Goal: Task Accomplishment & Management: Complete application form

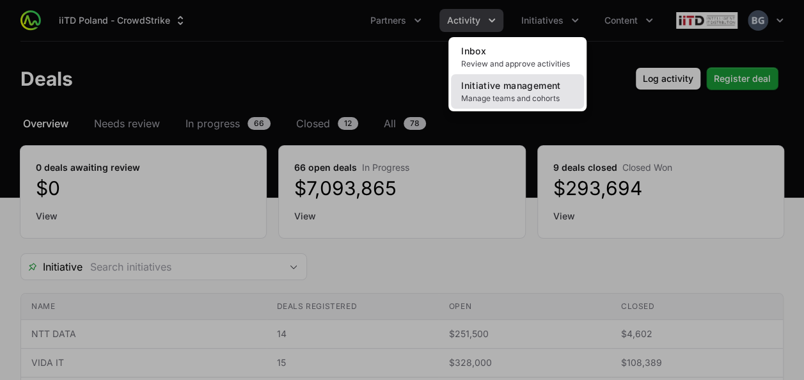
drag, startPoint x: 0, startPoint y: 0, endPoint x: 540, endPoint y: 90, distance: 547.1
click at [540, 90] on span "Initiative management" at bounding box center [510, 85] width 99 height 11
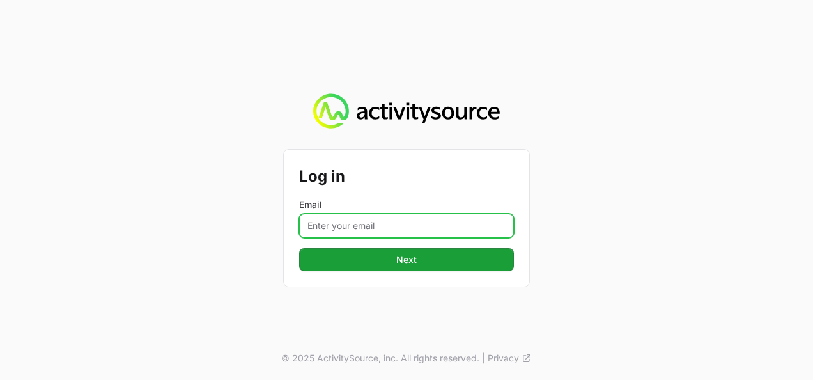
click at [334, 220] on input "Email" at bounding box center [406, 226] width 215 height 24
type input "[PERSON_NAME][EMAIL_ADDRESS][DOMAIN_NAME]"
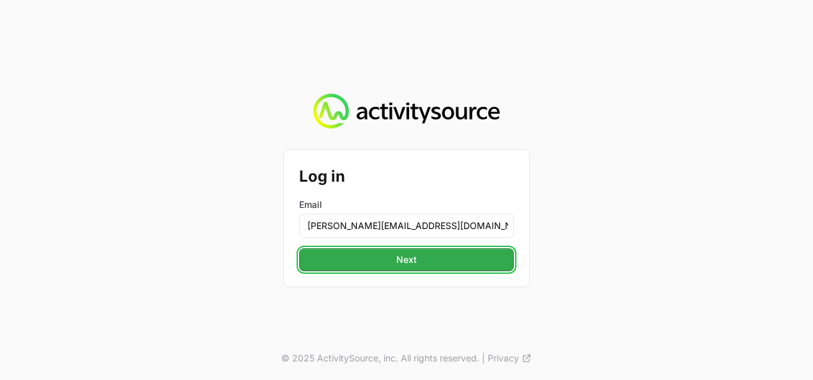
click at [387, 254] on button "Next" at bounding box center [406, 259] width 215 height 23
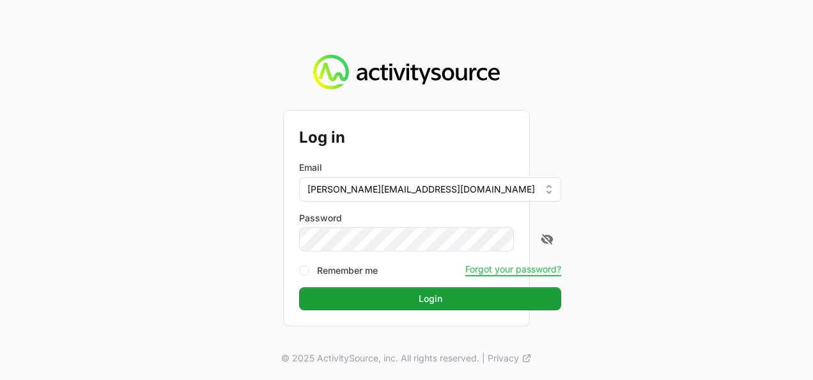
click at [299, 287] on button "Login" at bounding box center [430, 298] width 262 height 23
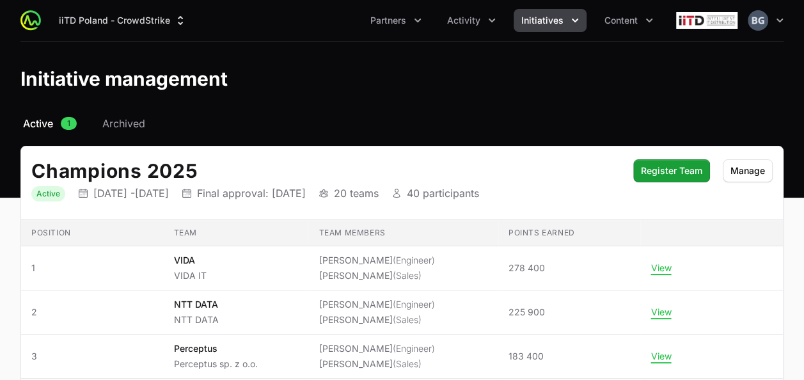
scroll to position [97, 0]
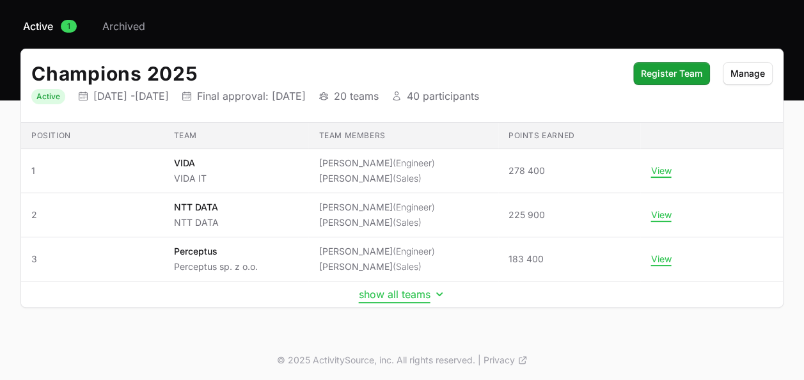
click at [409, 290] on button "show all teams" at bounding box center [402, 294] width 87 height 13
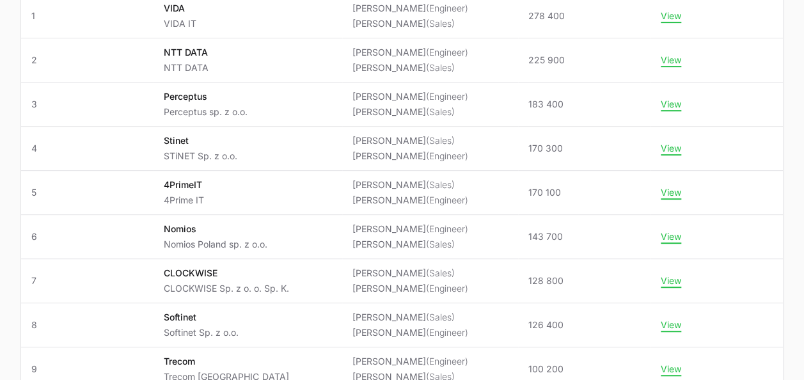
scroll to position [280, 0]
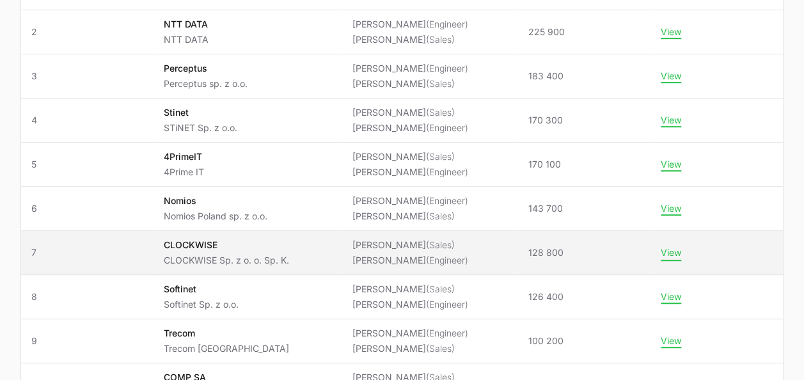
click at [672, 251] on button "View" at bounding box center [671, 253] width 20 height 12
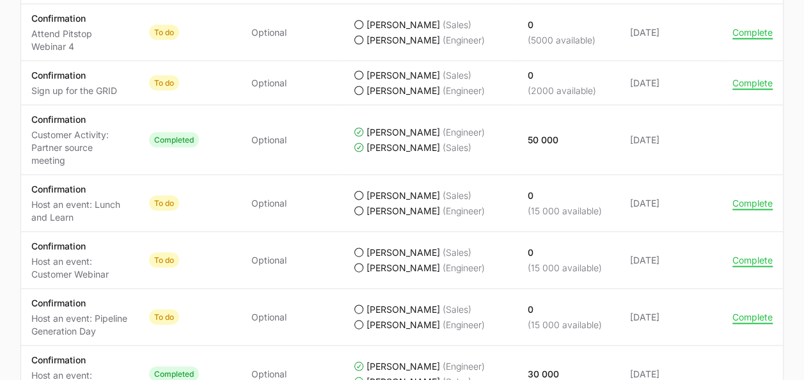
scroll to position [1188, 0]
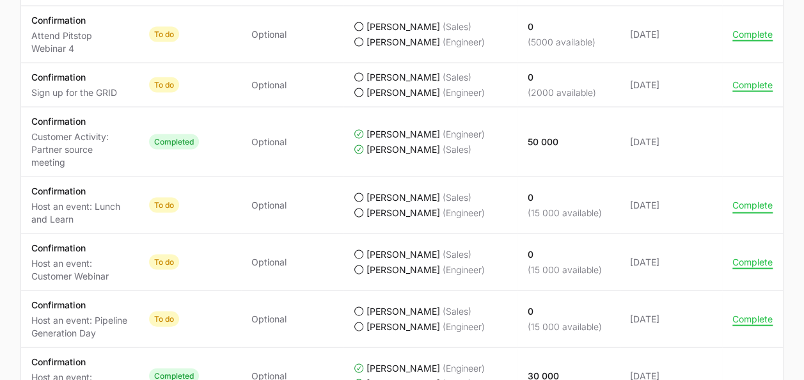
click at [741, 202] on button "Complete" at bounding box center [752, 205] width 40 height 12
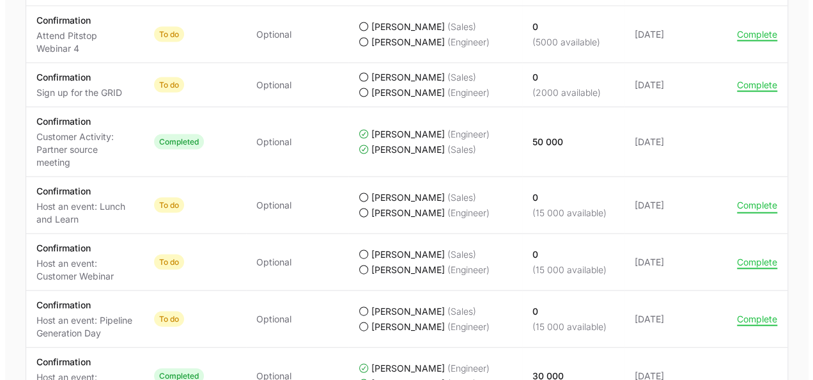
scroll to position [1136, 0]
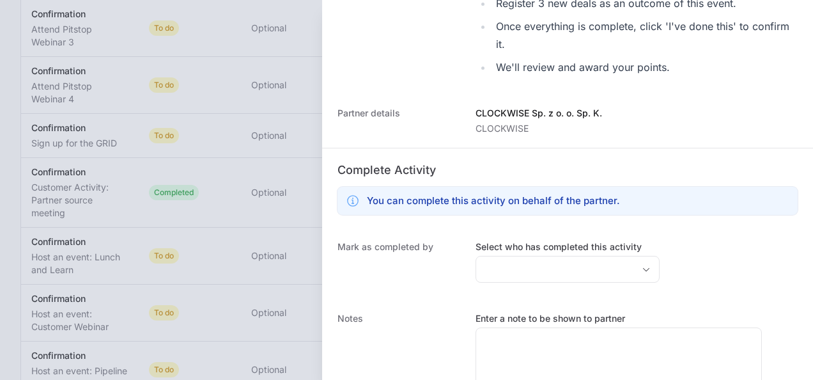
scroll to position [404, 0]
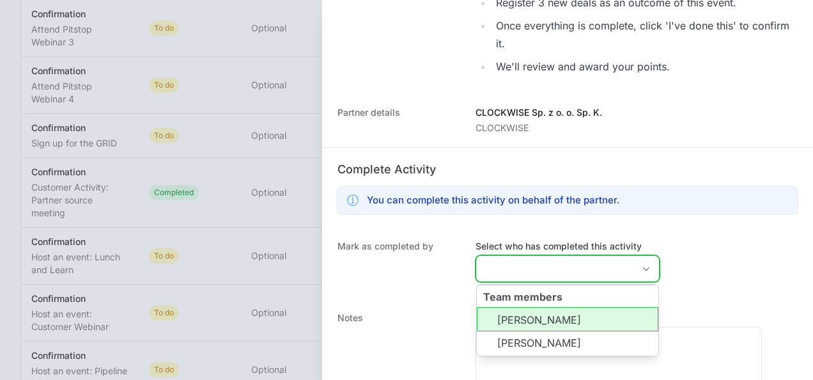
click at [536, 268] on input "Select who has completed this activity" at bounding box center [554, 269] width 157 height 26
click at [552, 313] on li "Justyna Kwiecińska" at bounding box center [568, 319] width 182 height 24
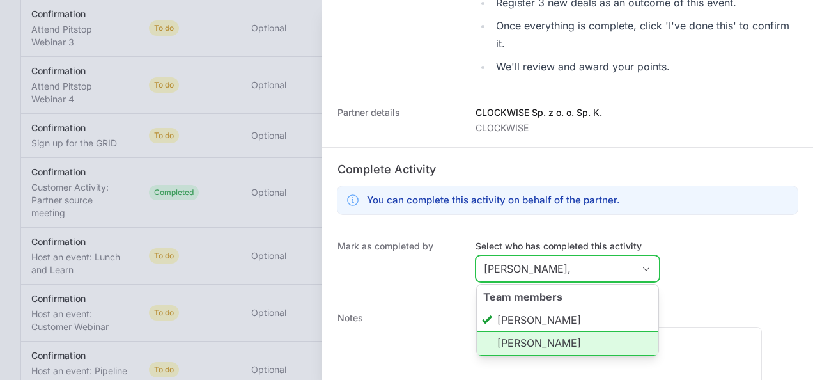
click at [553, 334] on li "Piotr Stępniak" at bounding box center [568, 343] width 182 height 24
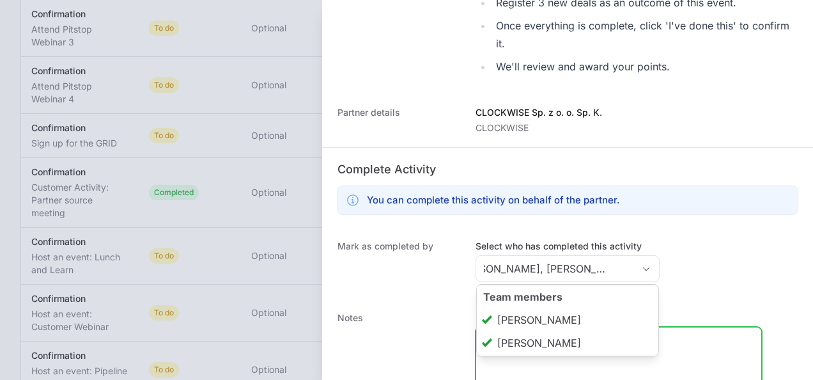
type input "Justyna Kwiecińska, Piotr Stępniak"
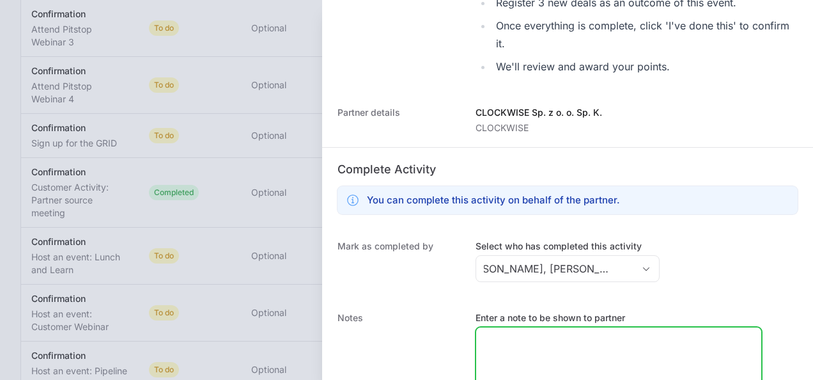
click at [665, 352] on textarea "Enter a note to be shown to partner" at bounding box center [618, 357] width 285 height 61
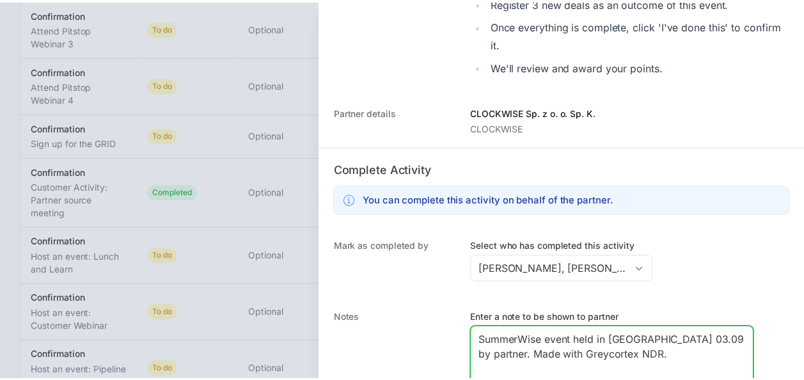
scroll to position [468, 0]
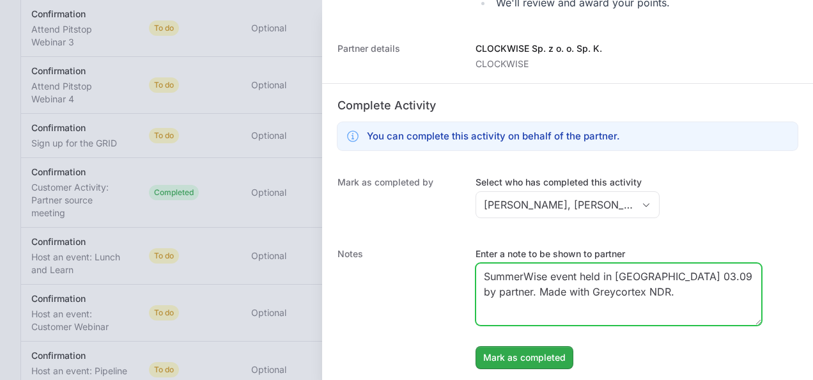
type textarea "SummerWise event held in Warsaw 03.09 by partner. Made with Greycortex NDR."
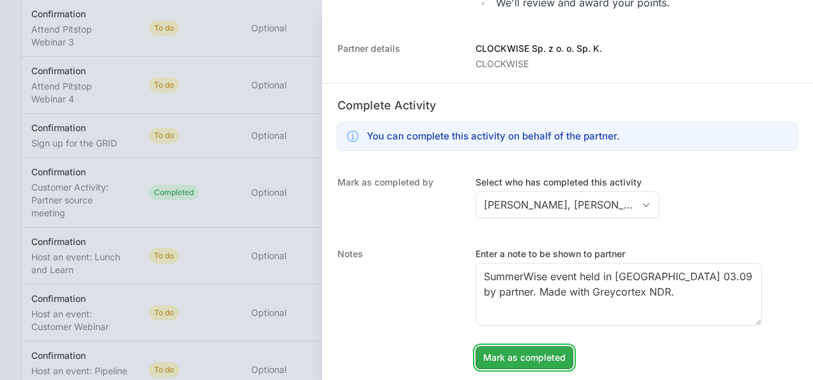
click at [556, 361] on span "Mark as completed" at bounding box center [524, 357] width 82 height 15
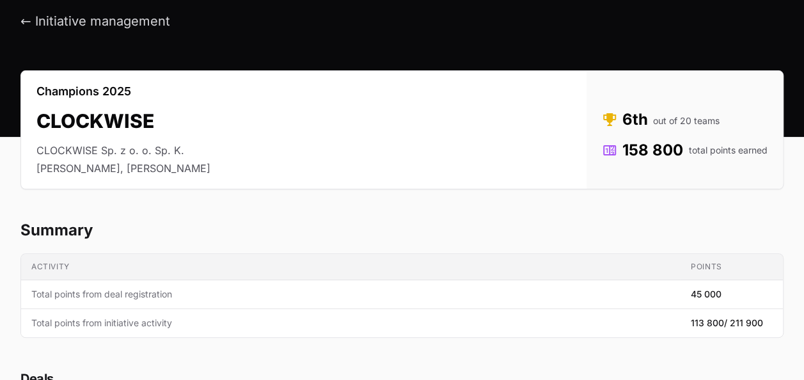
scroll to position [0, 0]
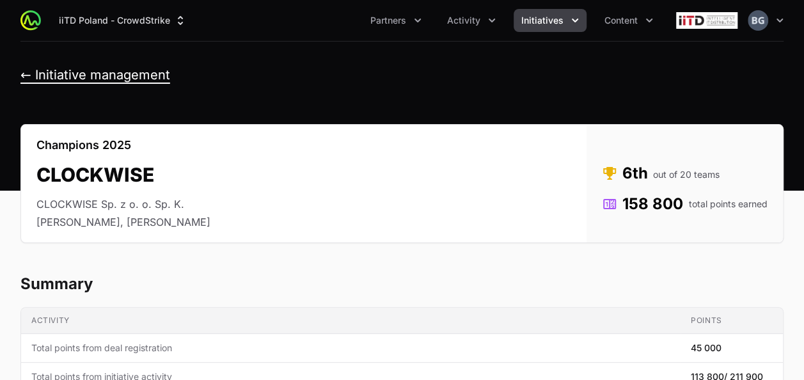
click at [160, 69] on button "← Initiative management" at bounding box center [95, 75] width 150 height 16
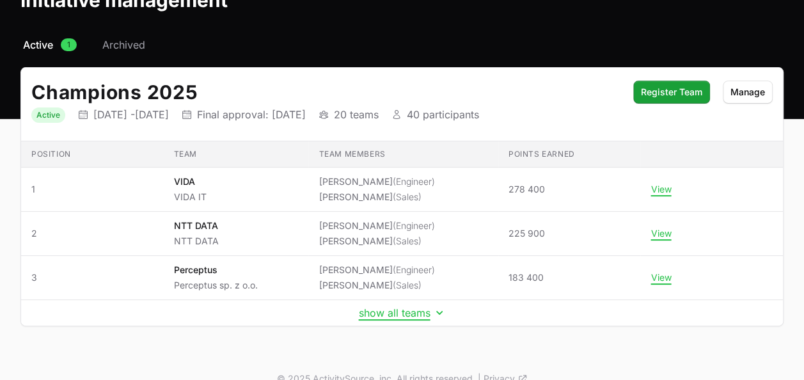
scroll to position [97, 0]
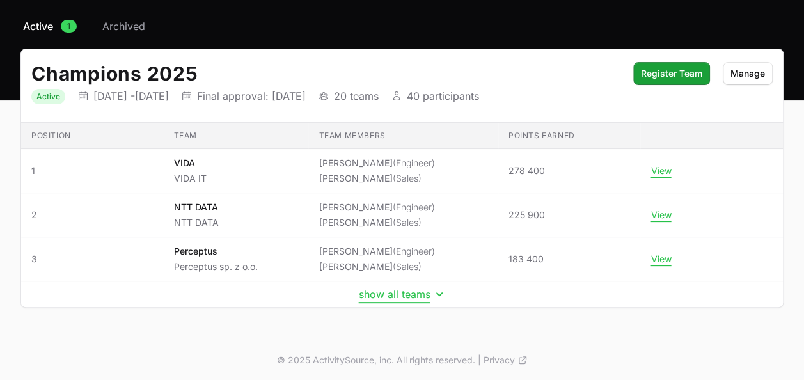
click at [389, 296] on button "show all teams" at bounding box center [402, 294] width 87 height 13
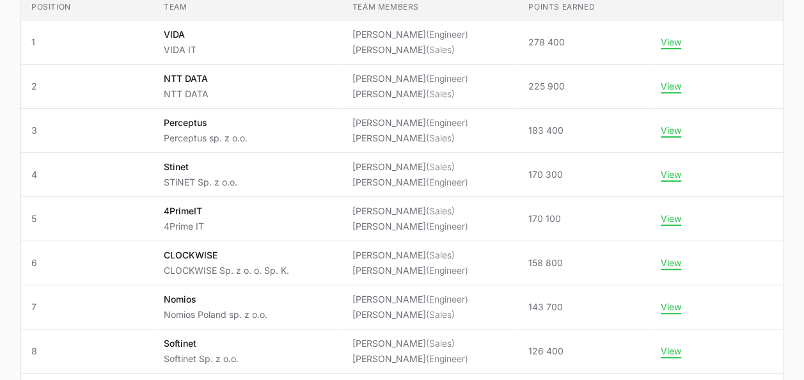
scroll to position [230, 0]
